Goal: Entertainment & Leisure: Consume media (video, audio)

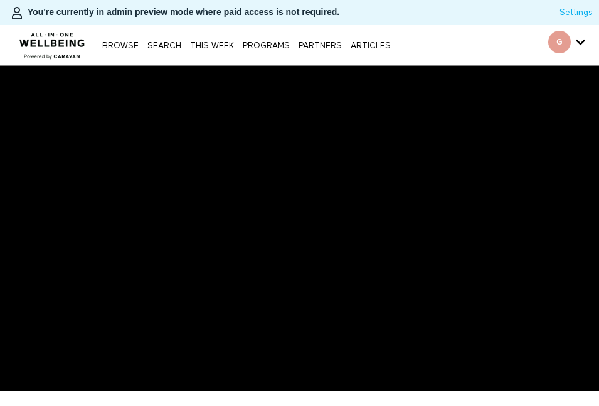
scroll to position [60, 0]
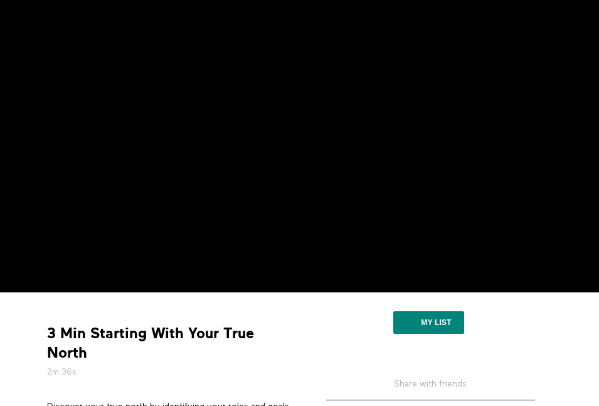
scroll to position [108, 0]
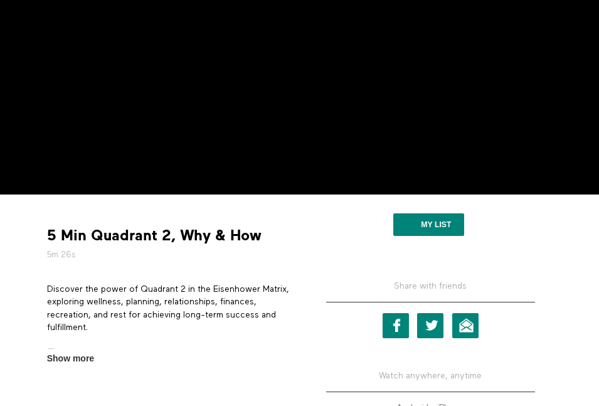
scroll to position [276, 0]
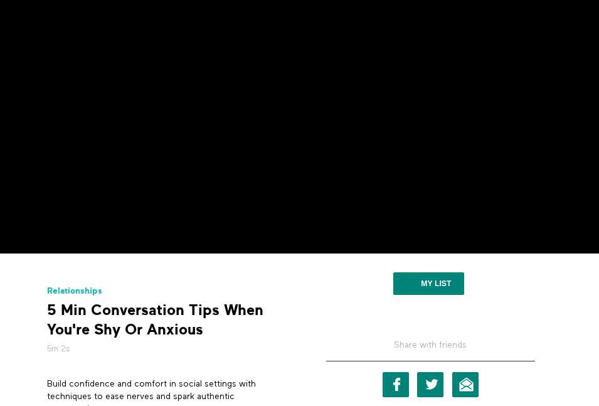
scroll to position [194, 0]
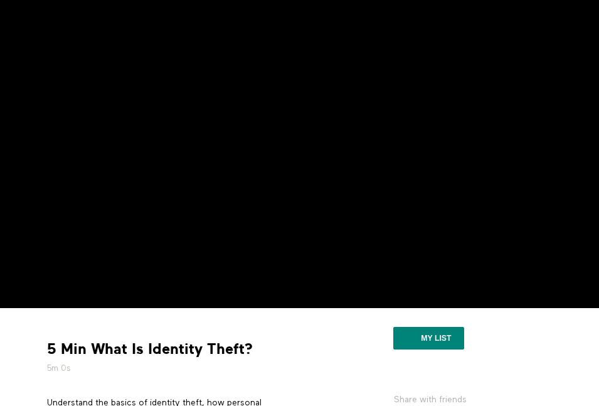
scroll to position [96, 0]
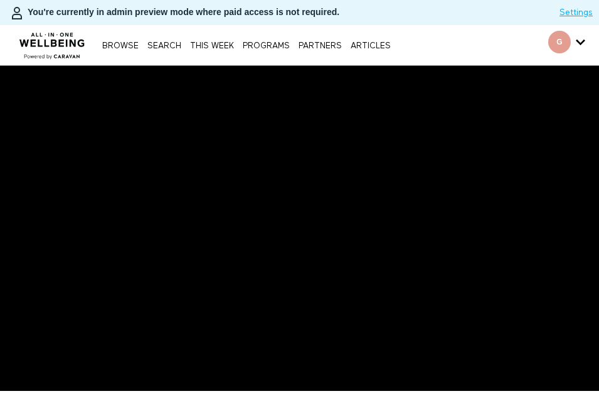
scroll to position [96, 0]
